Goal: Information Seeking & Learning: Learn about a topic

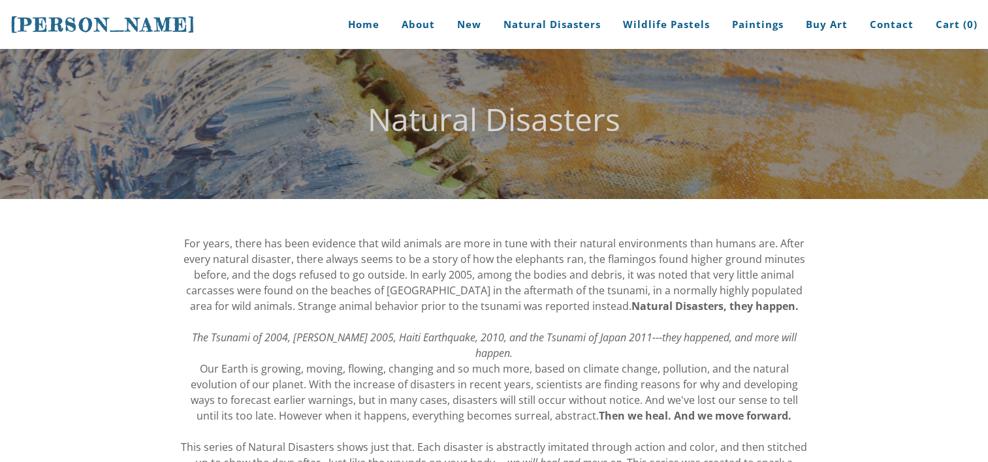
click at [805, 116] on h2 "Natural Disasters" at bounding box center [494, 119] width 627 height 31
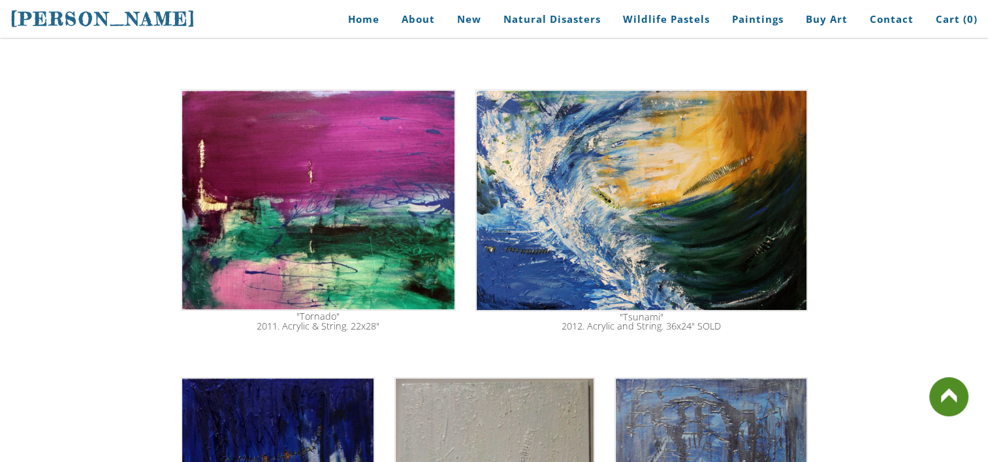
scroll to position [417, 0]
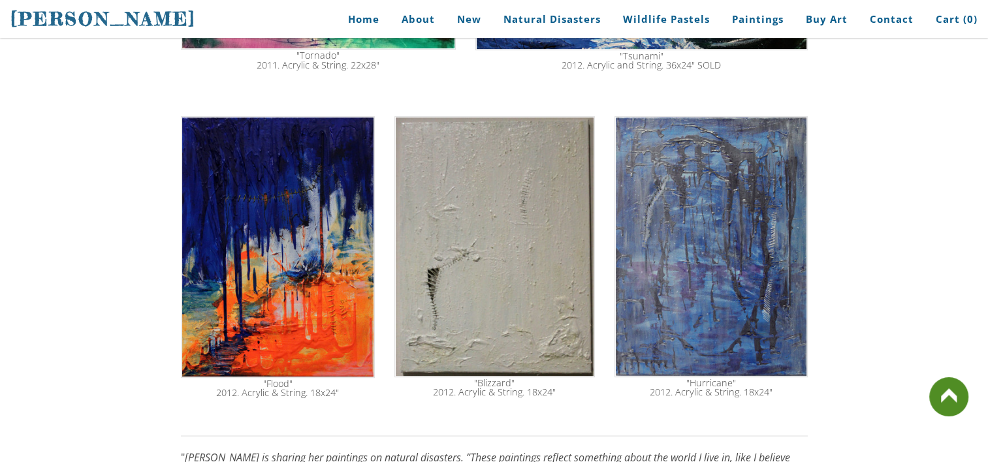
scroll to position [757, 0]
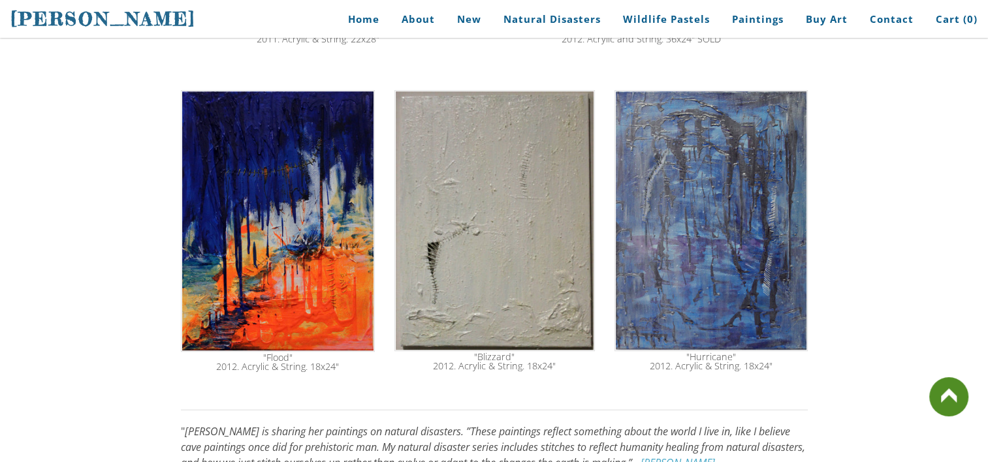
click at [758, 280] on img at bounding box center [711, 220] width 193 height 261
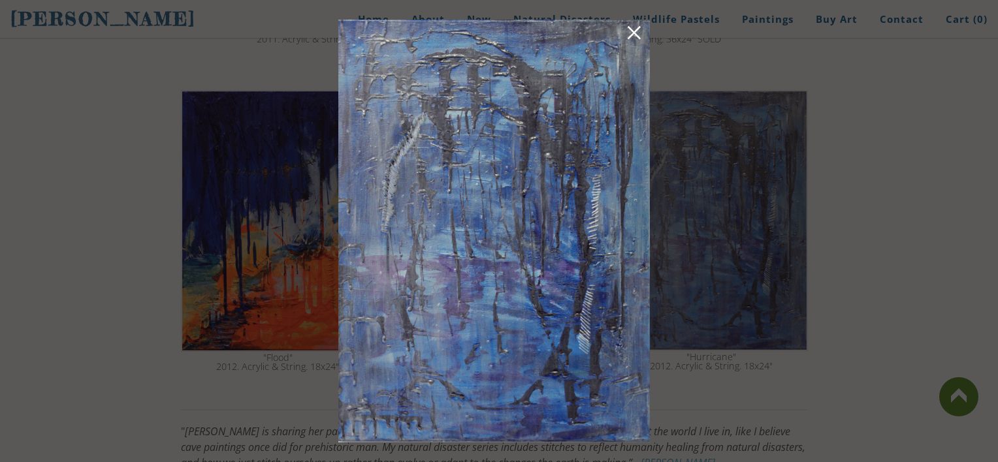
click at [636, 39] on link at bounding box center [634, 35] width 18 height 20
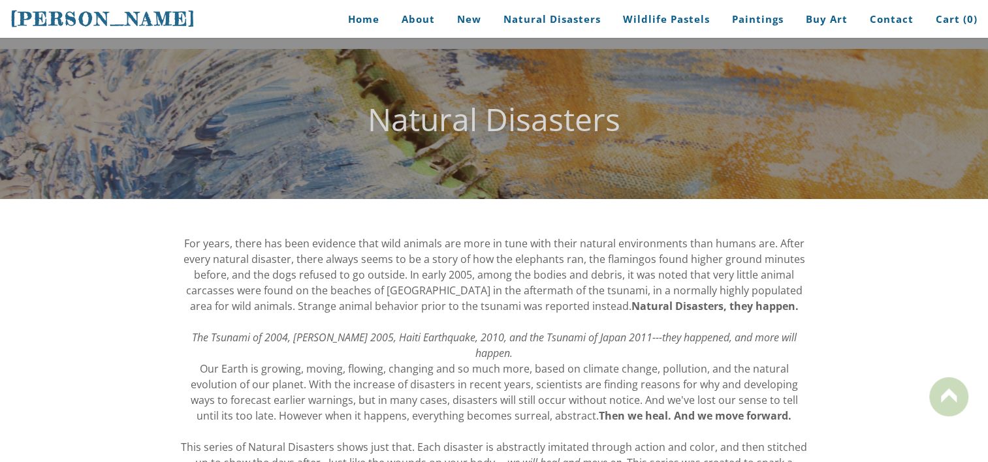
scroll to position [0, 0]
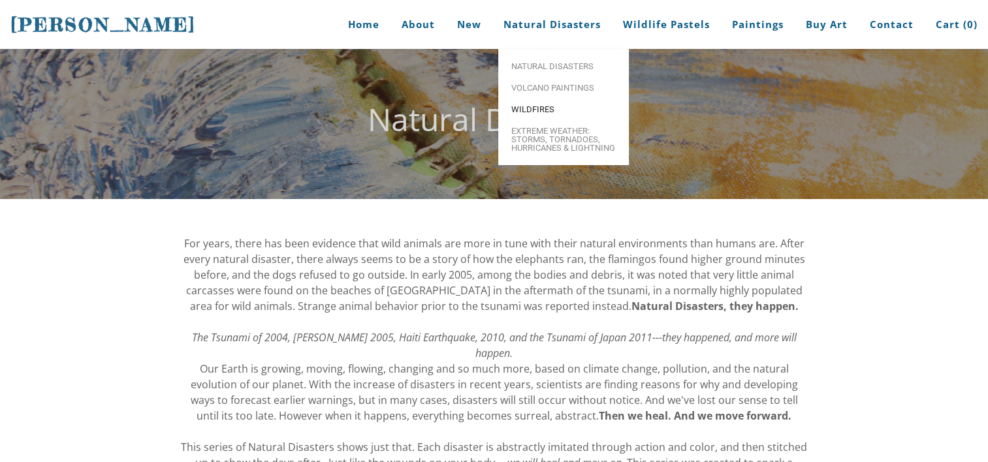
click at [547, 105] on span "Wildfires" at bounding box center [563, 109] width 105 height 8
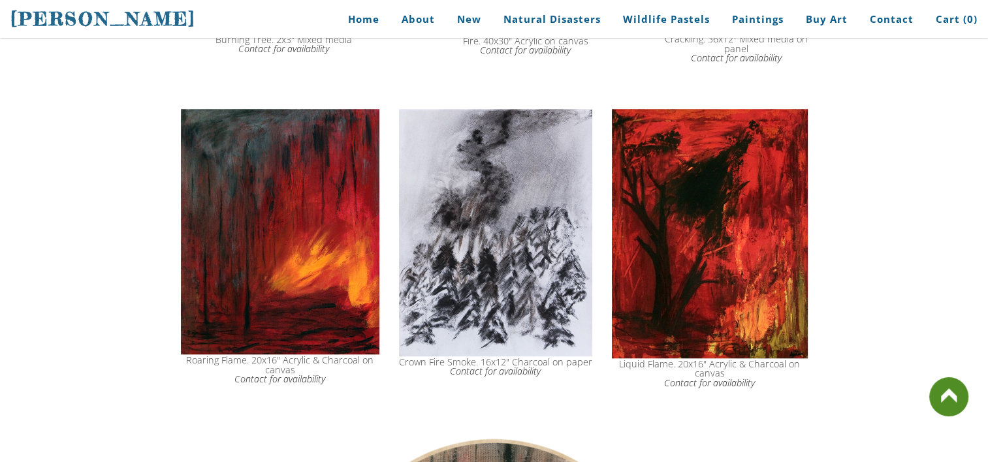
scroll to position [1079, 0]
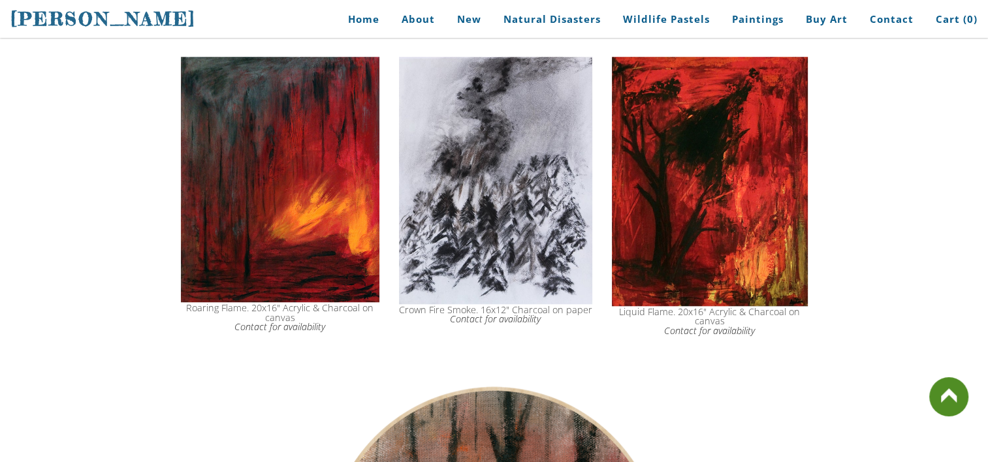
click at [280, 214] on img at bounding box center [280, 180] width 199 height 246
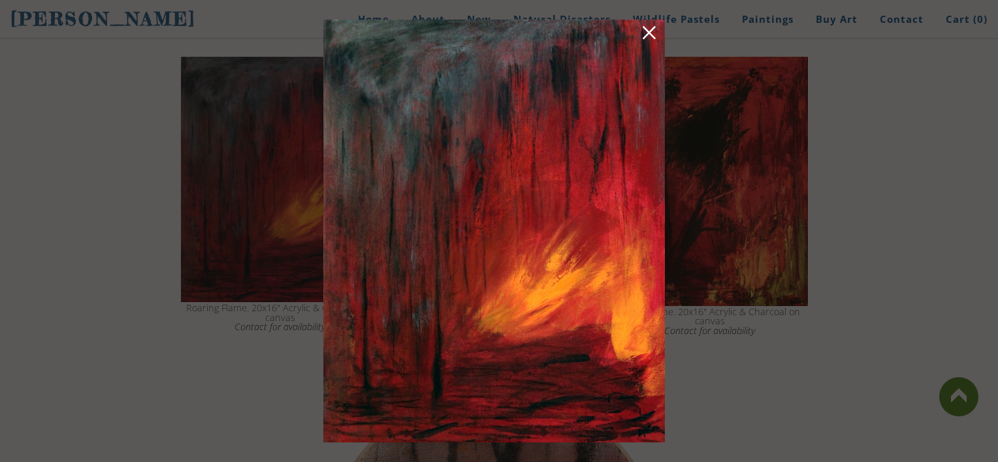
click at [457, 289] on img at bounding box center [494, 231] width 342 height 423
click at [648, 32] on link at bounding box center [649, 35] width 18 height 20
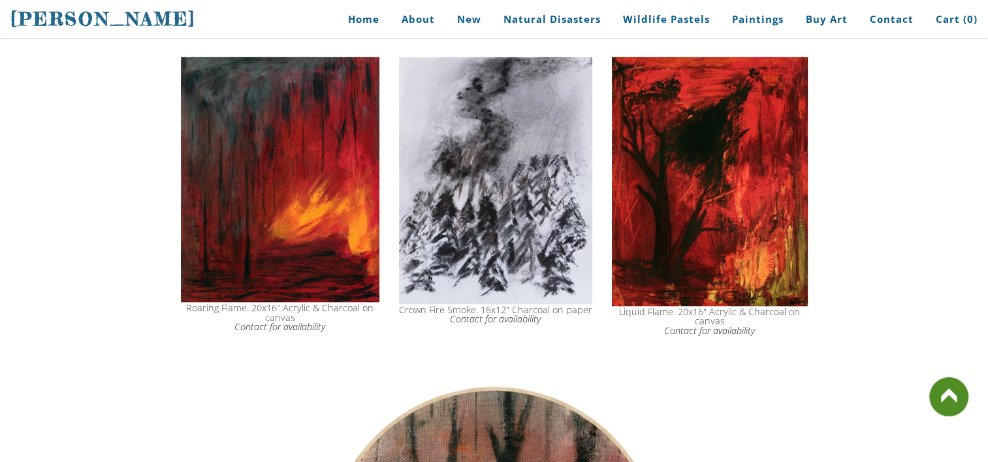
click at [530, 240] on img at bounding box center [495, 181] width 193 height 248
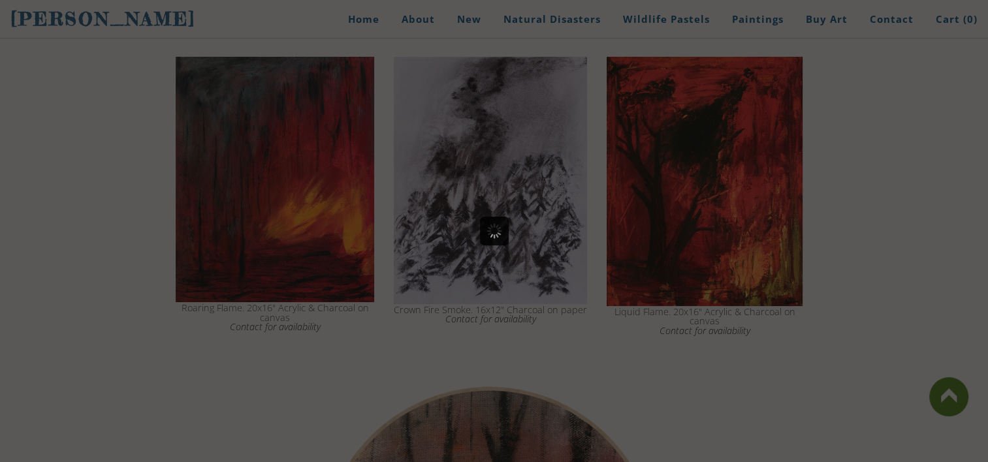
click at [530, 240] on div at bounding box center [494, 231] width 988 height 462
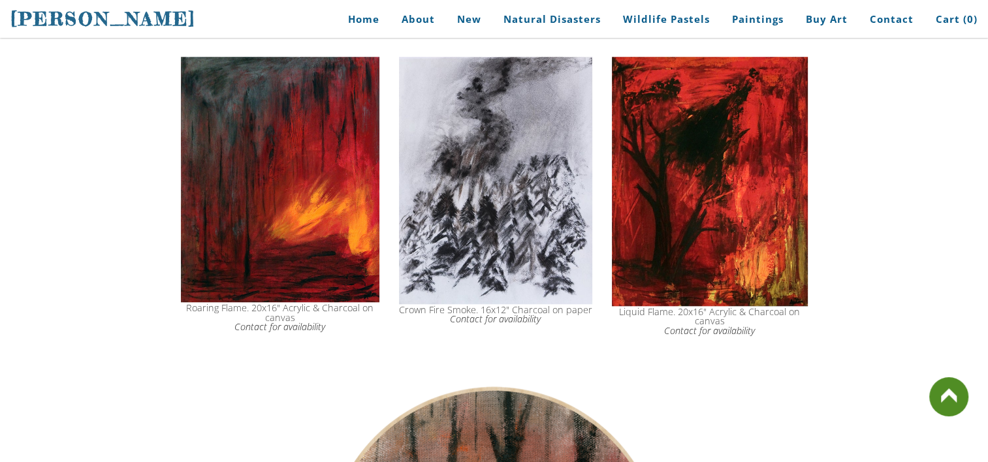
click at [530, 240] on img at bounding box center [495, 181] width 193 height 248
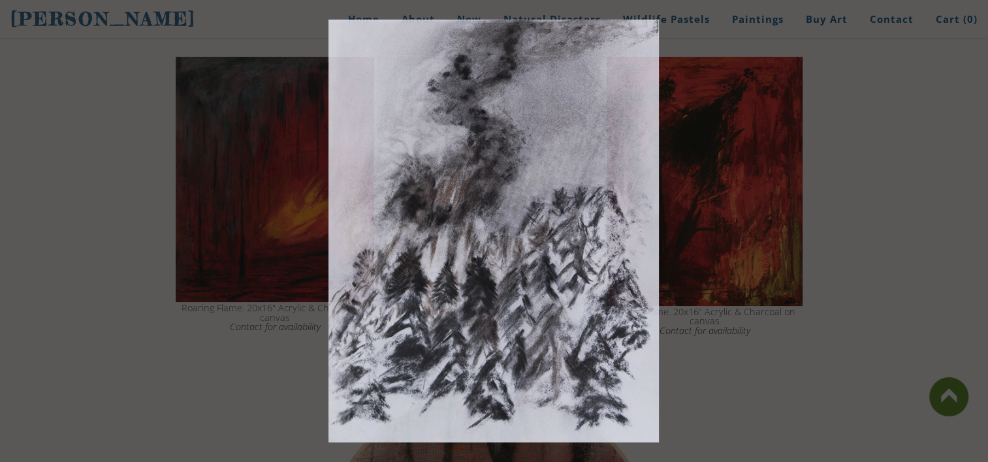
click at [530, 240] on img at bounding box center [494, 231] width 331 height 423
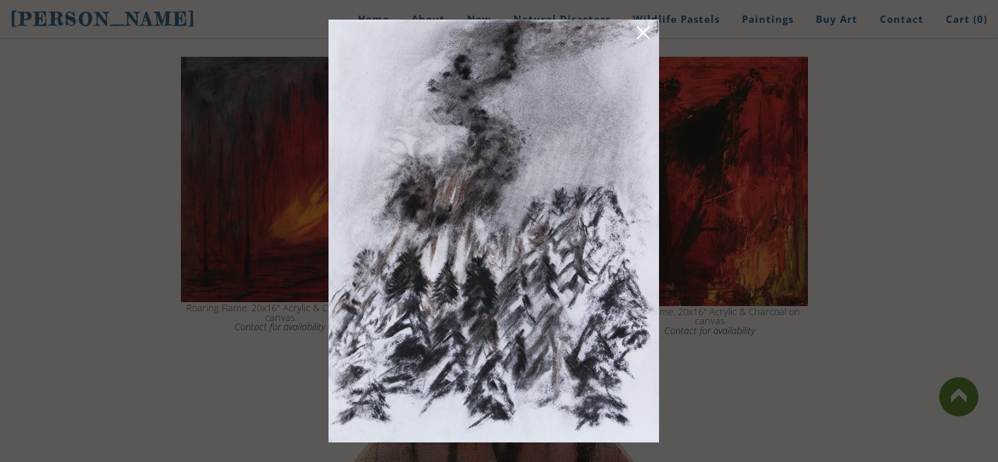
click at [645, 37] on link at bounding box center [643, 35] width 18 height 20
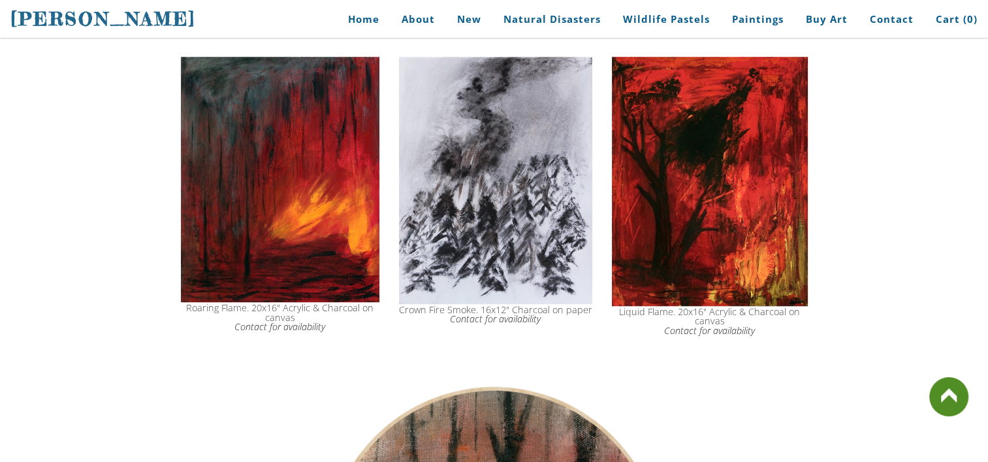
click at [784, 213] on img at bounding box center [710, 182] width 196 height 250
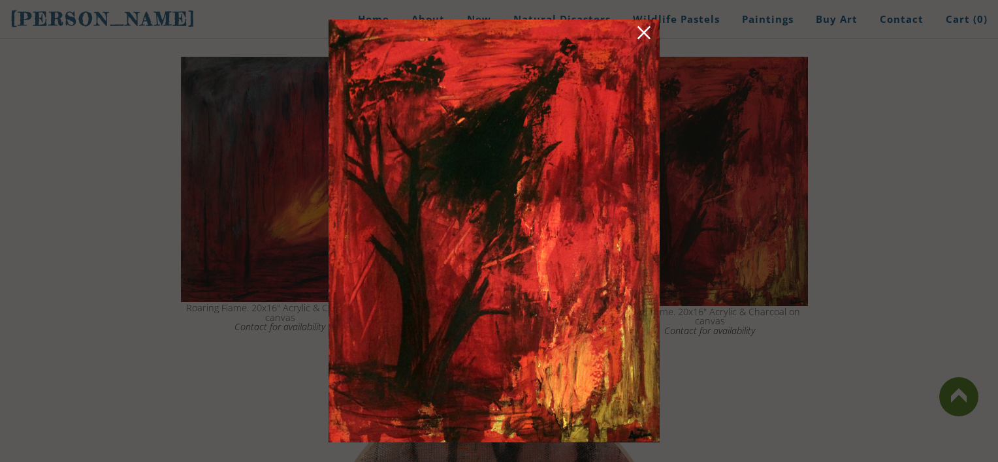
click at [643, 29] on link at bounding box center [644, 35] width 18 height 20
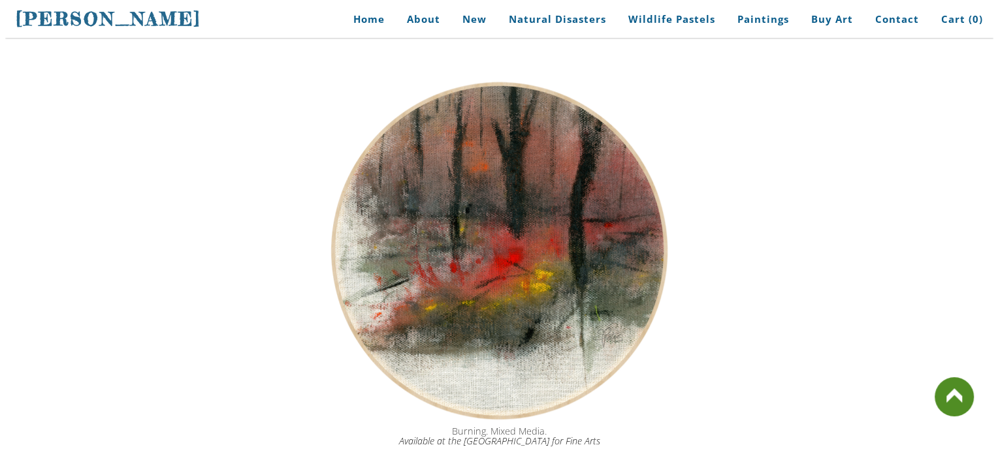
scroll to position [1427, 0]
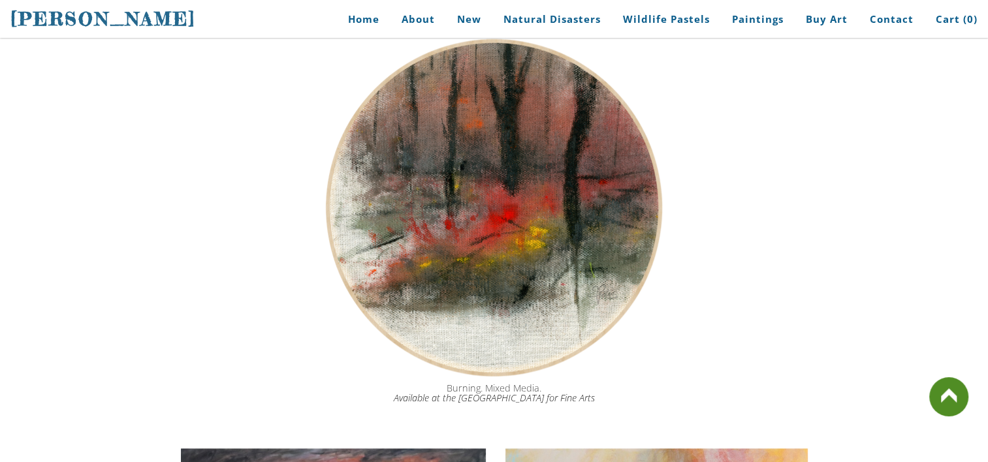
click at [496, 285] on img at bounding box center [494, 207] width 359 height 349
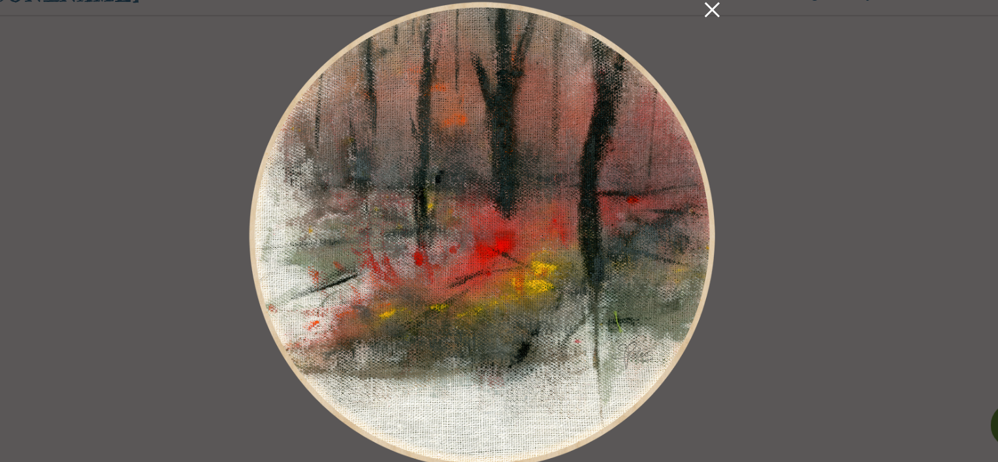
scroll to position [1427, 0]
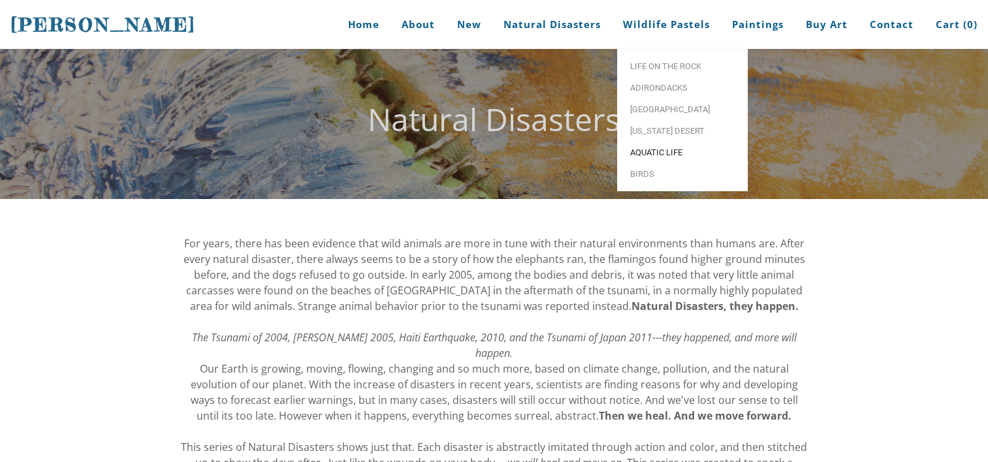
click at [649, 150] on span "Aquatic life" at bounding box center [682, 152] width 105 height 8
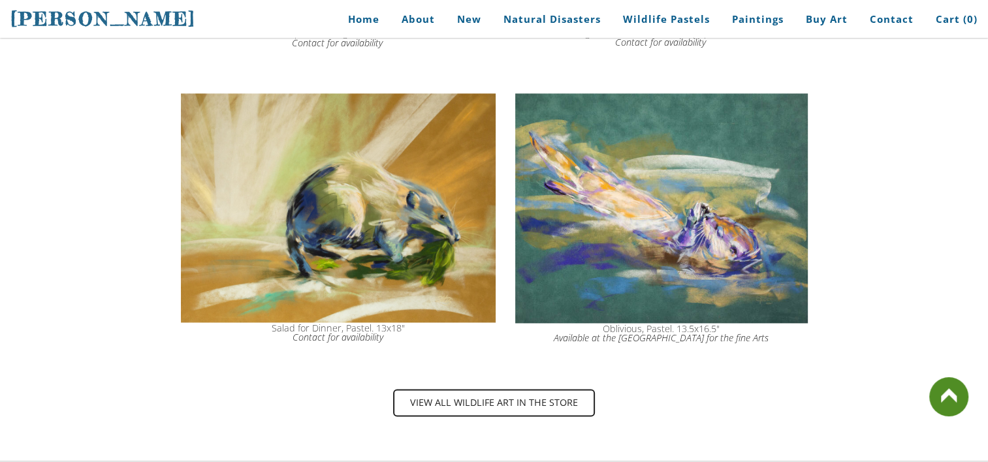
scroll to position [1680, 0]
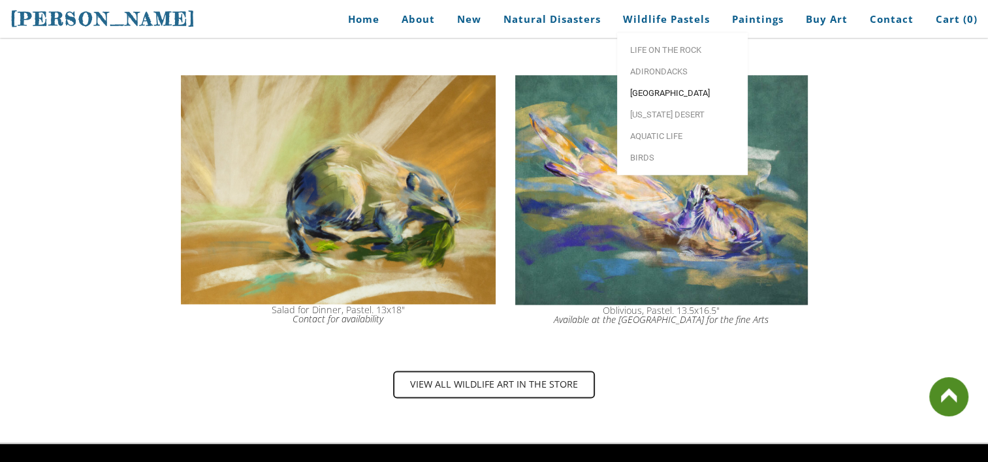
click at [645, 84] on link "[GEOGRAPHIC_DATA]" at bounding box center [682, 93] width 131 height 22
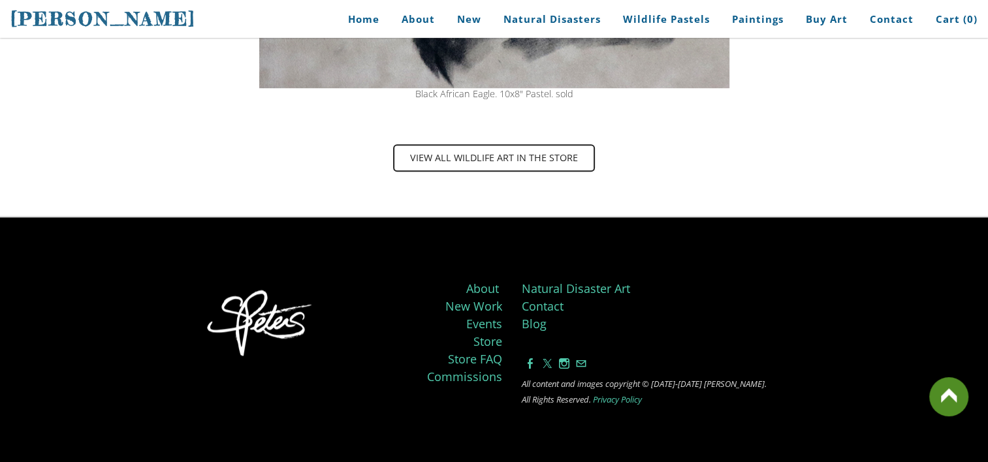
scroll to position [1054, 0]
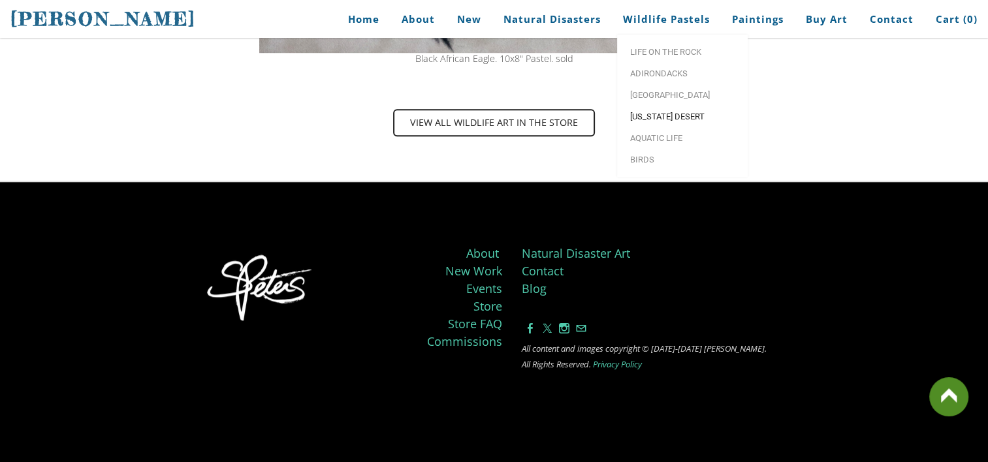
click at [656, 114] on span "[US_STATE] Desert" at bounding box center [682, 116] width 105 height 8
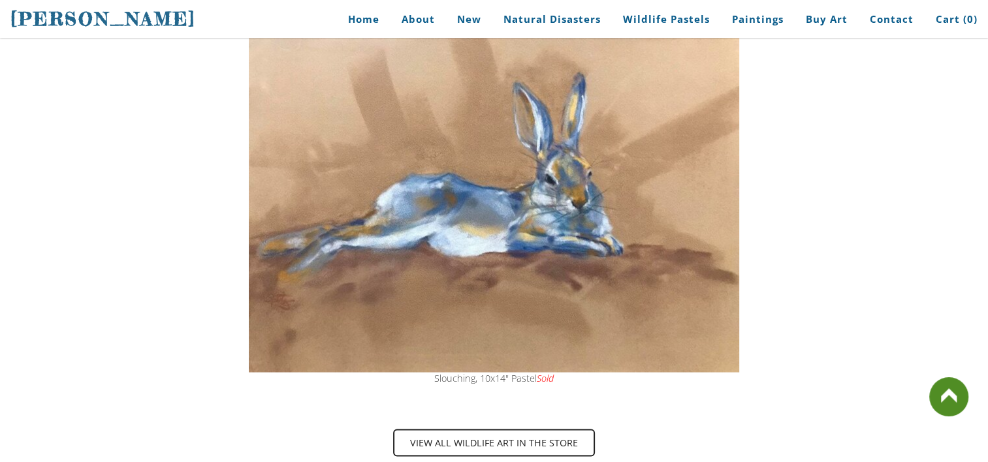
scroll to position [2367, 0]
